Goal: Check status: Check status

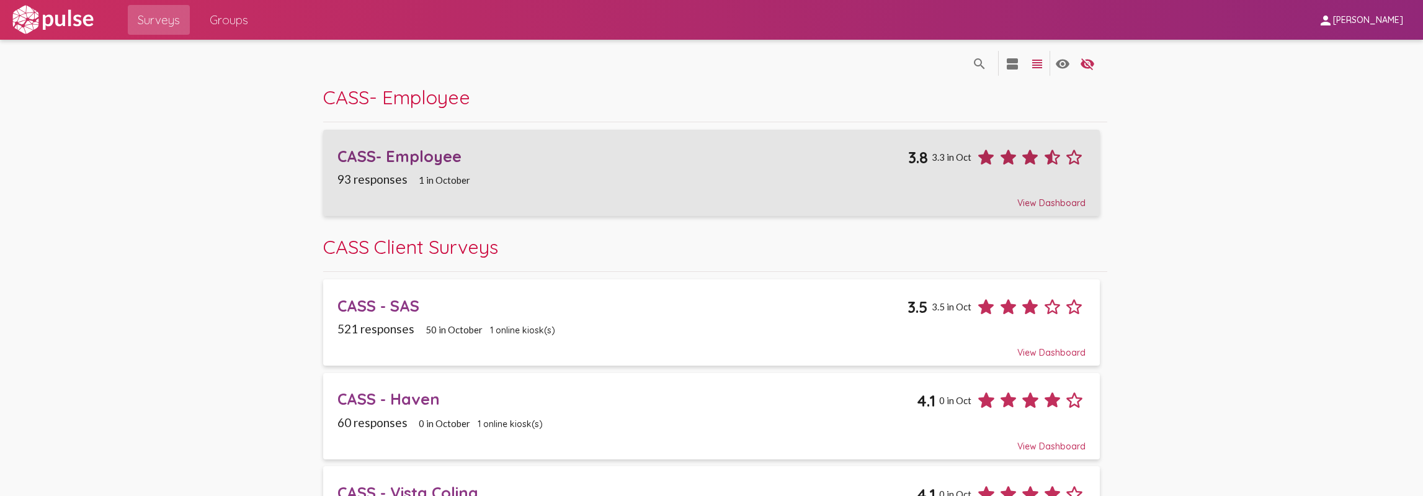
click at [433, 154] on div "CASS- Employee" at bounding box center [622, 155] width 571 height 19
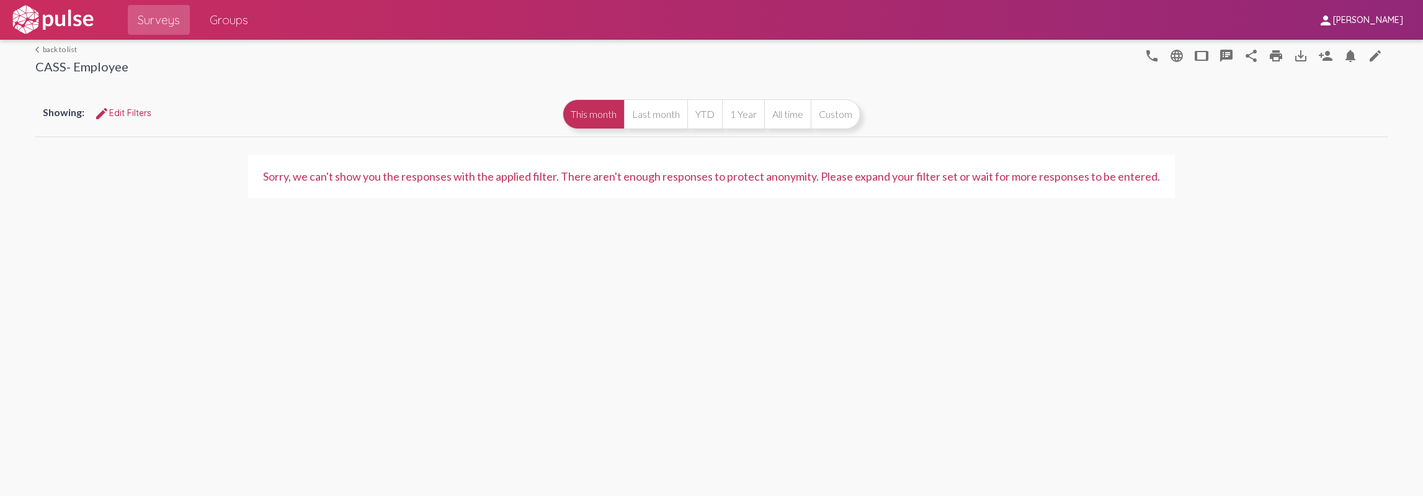
click at [652, 135] on div "Showing: edit Edit Filters This month Last month YTD 1 Year All time Custom" at bounding box center [711, 114] width 1352 height 45
click at [656, 123] on button "Last month" at bounding box center [655, 114] width 63 height 30
click at [706, 117] on button "YTD" at bounding box center [704, 114] width 35 height 30
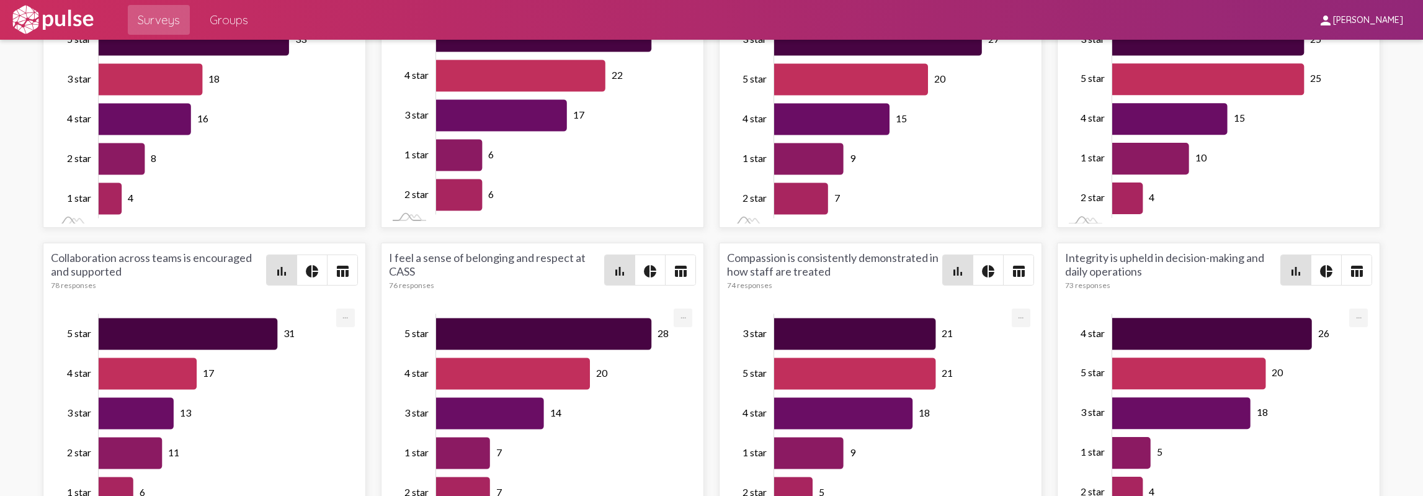
scroll to position [2729, 0]
